Goal: Check status: Check status

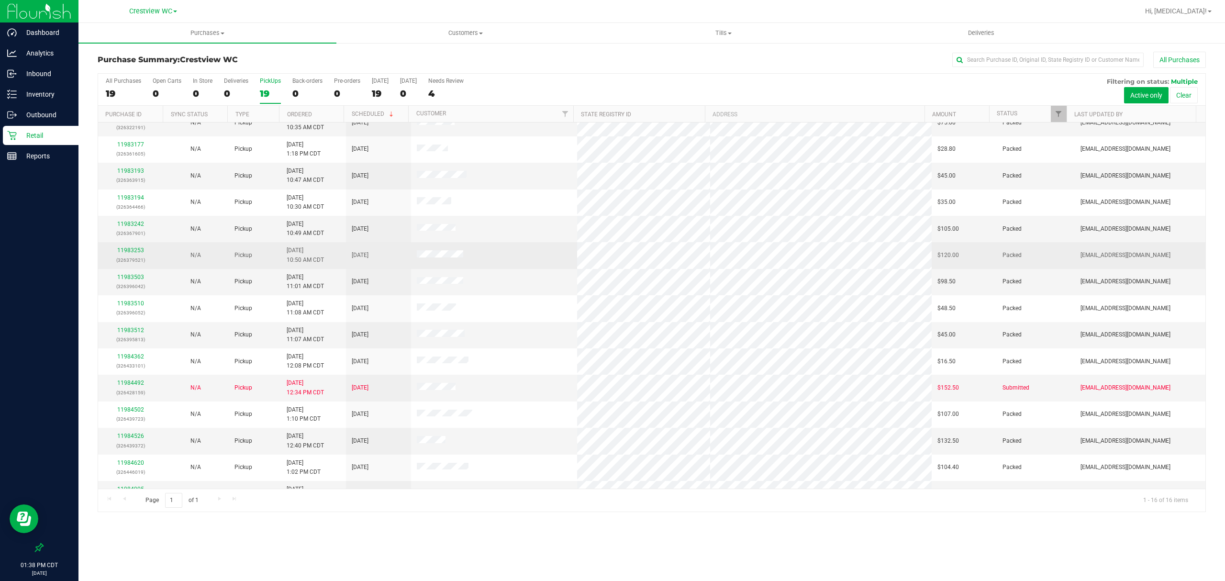
scroll to position [60, 0]
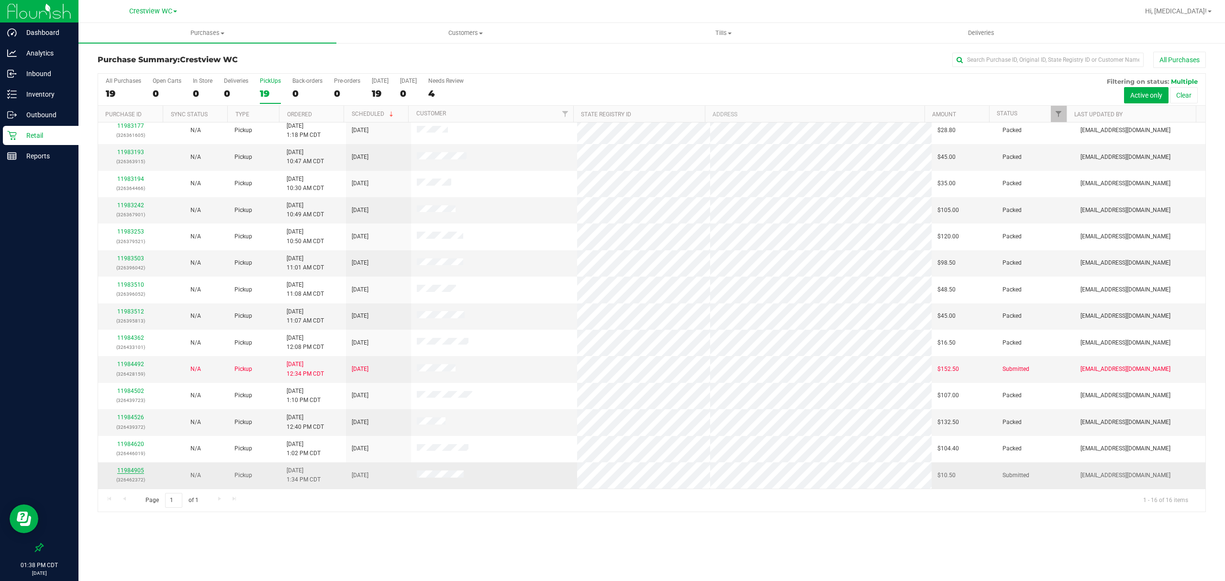
click at [142, 468] on link "11984905" at bounding box center [130, 470] width 27 height 7
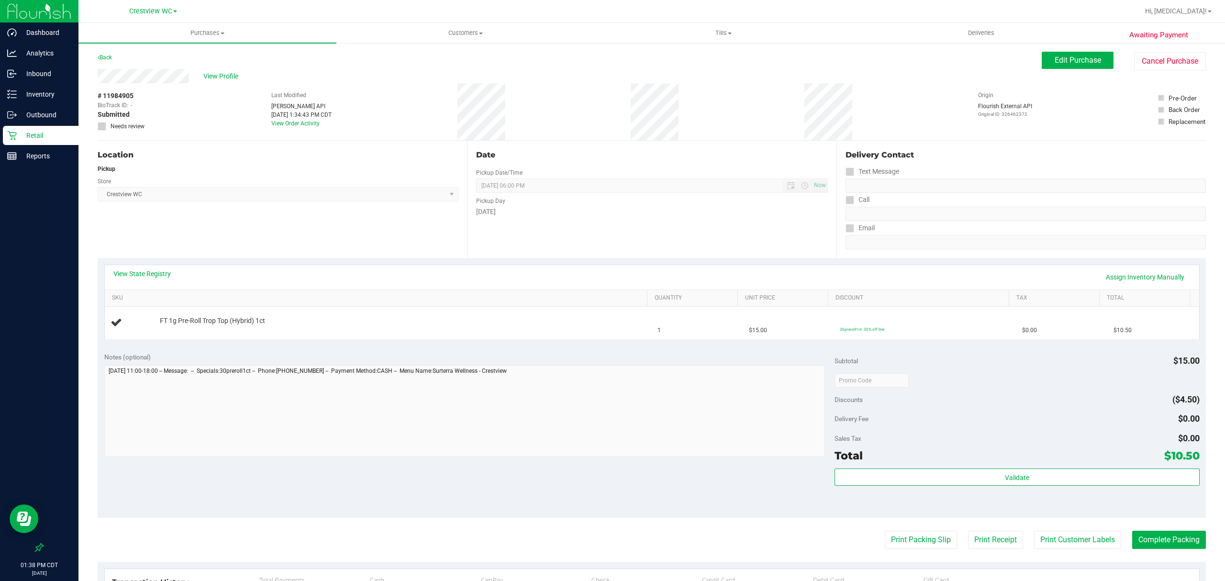
click at [40, 136] on p "Retail" at bounding box center [45, 135] width 57 height 11
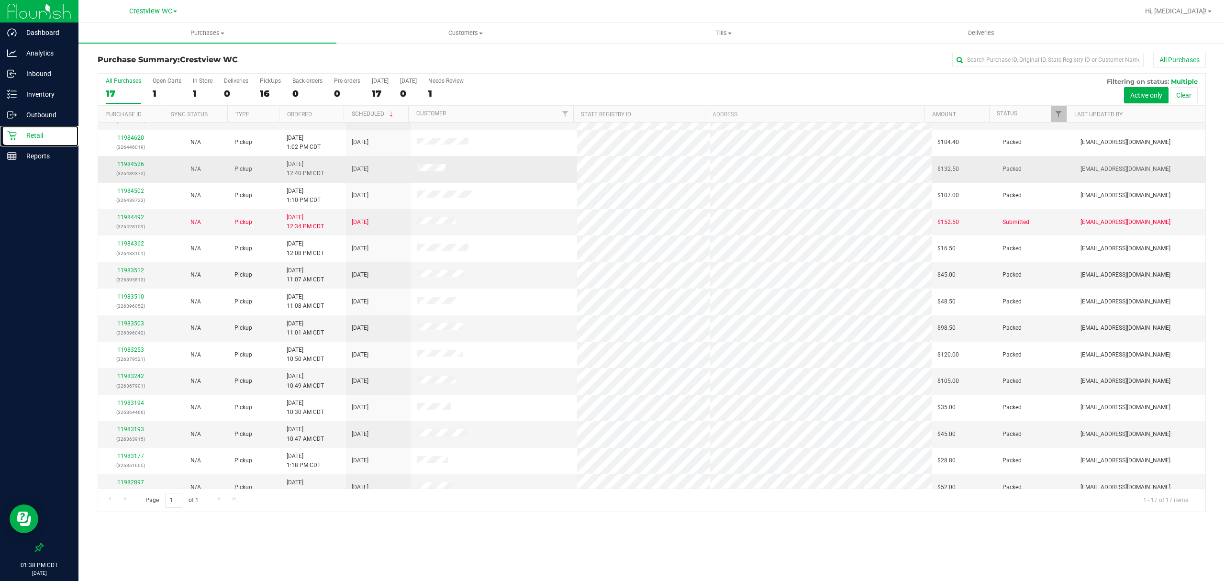
scroll to position [23, 0]
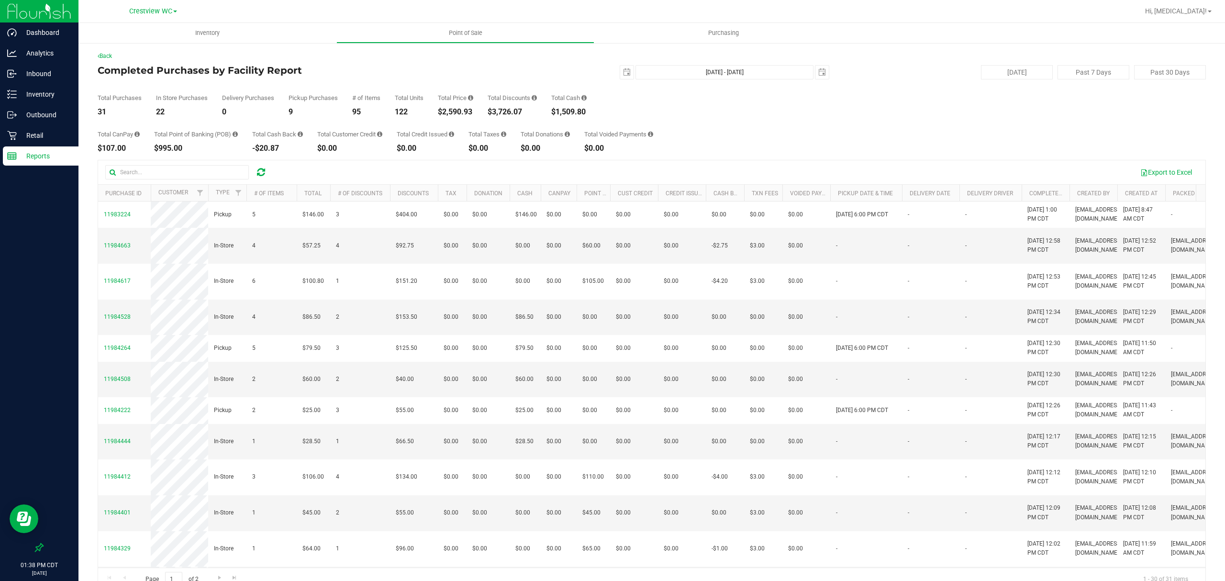
click at [519, 62] on div "Back Completed Purchases by Facility Report [DATE] [DATE] - [DATE] [DATE] [DATE…" at bounding box center [652, 321] width 1108 height 539
